Goal: Complete application form: Complete application form

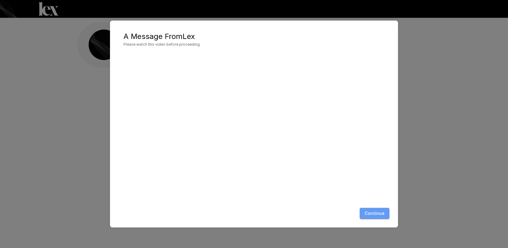
click at [377, 215] on button "Continue" at bounding box center [375, 213] width 30 height 11
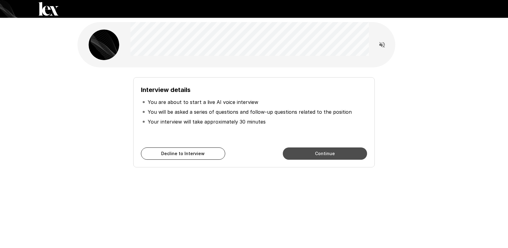
click at [340, 149] on button "Continue" at bounding box center [325, 153] width 84 height 12
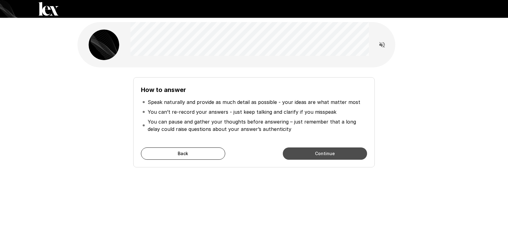
click at [338, 151] on button "Continue" at bounding box center [325, 153] width 84 height 12
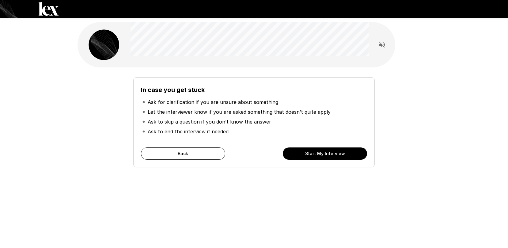
click at [175, 160] on div "In case you get stuck Ask for clarification if you are unsure about something L…" at bounding box center [253, 122] width 241 height 90
click at [175, 155] on button "Back" at bounding box center [183, 153] width 84 height 12
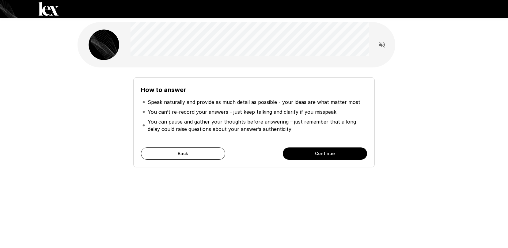
click at [337, 157] on button "Continue" at bounding box center [325, 153] width 84 height 12
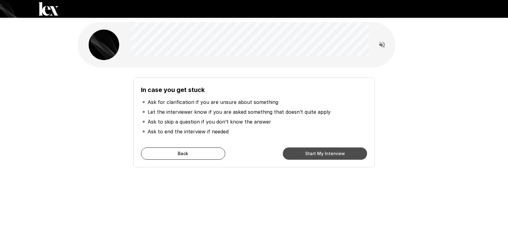
click at [337, 158] on button "Start My Interview" at bounding box center [325, 153] width 84 height 12
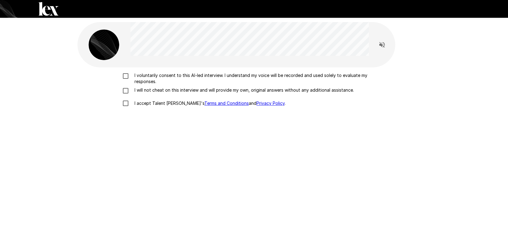
click at [126, 80] on label "I voluntarily consent to this AI-led interview. I understand my voice will be r…" at bounding box center [253, 78] width 269 height 12
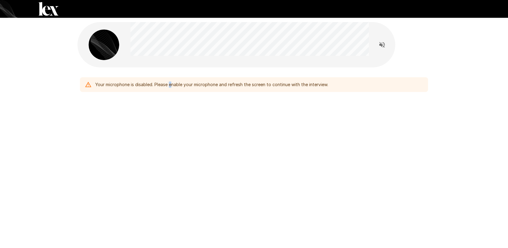
click at [171, 87] on div "Your microphone is disabled. Please enable your microphone and refresh the scre…" at bounding box center [211, 84] width 233 height 11
click at [383, 44] on icon "Read questions aloud" at bounding box center [381, 44] width 7 height 7
click at [137, 83] on div "Your microphone is disabled. Please enable your microphone and refresh the scre…" at bounding box center [211, 84] width 233 height 11
click at [102, 116] on div "Your microphone is disabled. Please enable your microphone and refresh the scre…" at bounding box center [253, 71] width 367 height 143
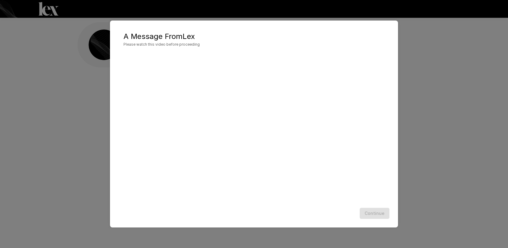
scroll to position [0, 0]
click at [380, 215] on button "Continue" at bounding box center [375, 213] width 30 height 11
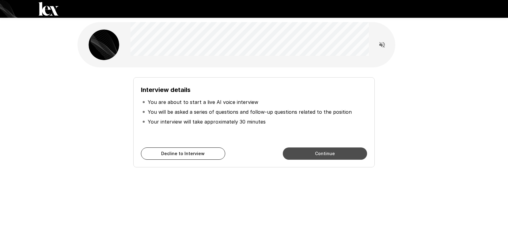
click at [293, 153] on button "Continue" at bounding box center [325, 153] width 84 height 12
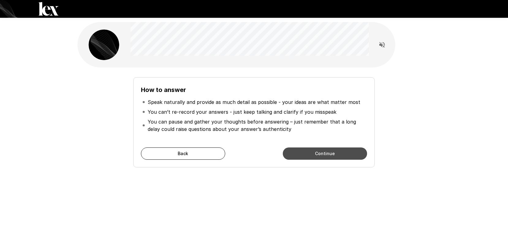
click at [293, 153] on button "Continue" at bounding box center [325, 153] width 84 height 12
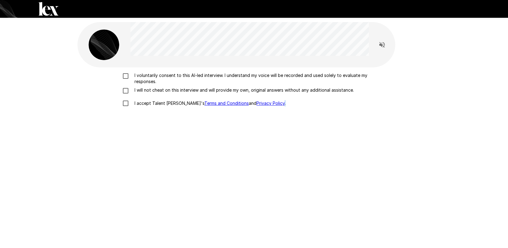
click at [293, 154] on div "I voluntarily consent to this AI-led interview. I understand my voice will be r…" at bounding box center [253, 147] width 353 height 161
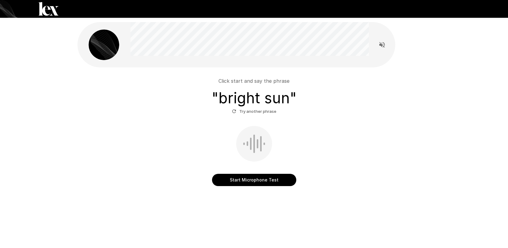
click at [249, 177] on button "Start Microphone Test" at bounding box center [254, 180] width 84 height 12
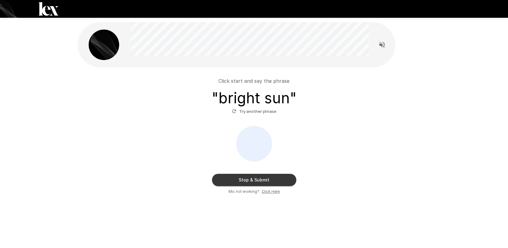
click at [254, 180] on button "Stop & Submit" at bounding box center [254, 180] width 84 height 12
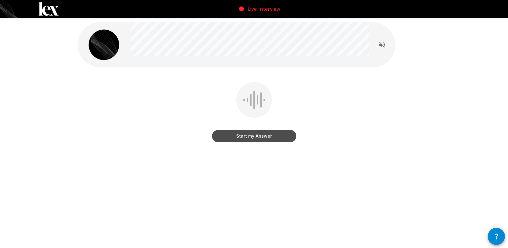
click at [257, 139] on button "Start my Answer" at bounding box center [254, 136] width 84 height 12
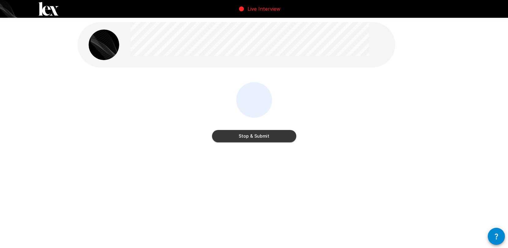
click at [267, 134] on button "Stop & Submit" at bounding box center [254, 136] width 84 height 12
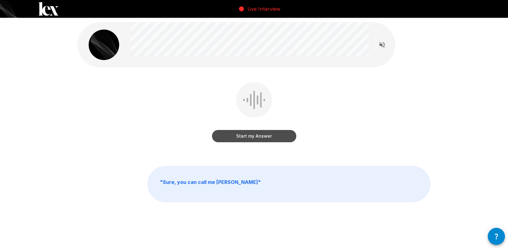
click at [260, 137] on button "Start my Answer" at bounding box center [254, 136] width 84 height 12
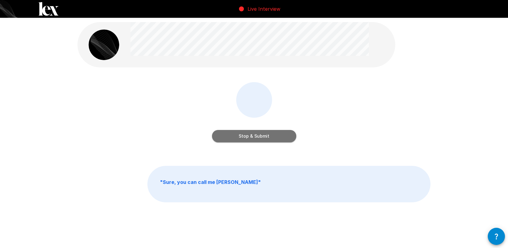
click at [263, 140] on button "Stop & Submit" at bounding box center [254, 136] width 84 height 12
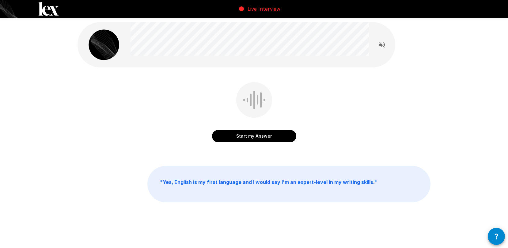
click at [259, 136] on button "Start my Answer" at bounding box center [254, 136] width 84 height 12
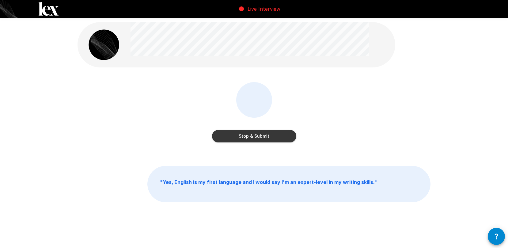
click at [247, 136] on button "Stop & Submit" at bounding box center [254, 136] width 84 height 12
